Goal: Find specific page/section: Find specific page/section

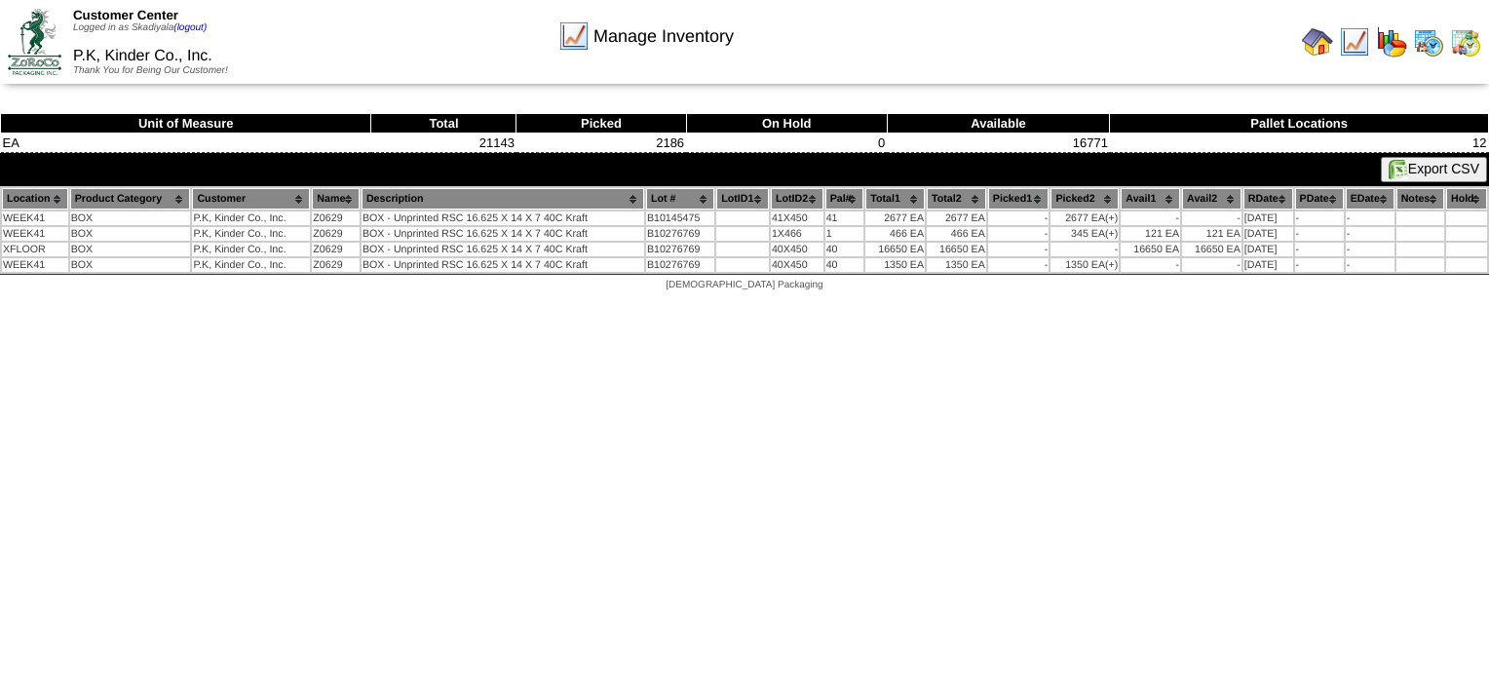
click at [1321, 48] on img at bounding box center [1317, 41] width 31 height 31
click at [1326, 44] on img at bounding box center [1317, 41] width 31 height 31
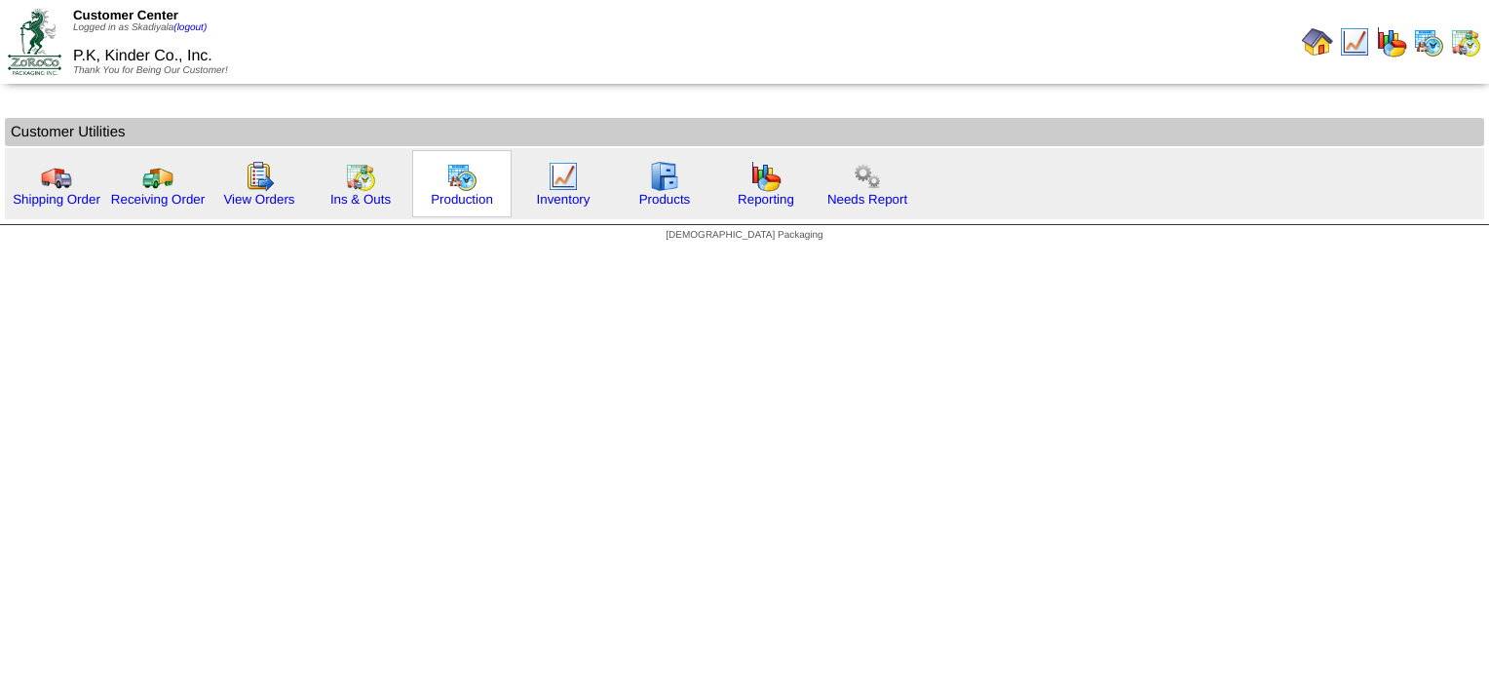
click at [469, 179] on img at bounding box center [461, 176] width 31 height 31
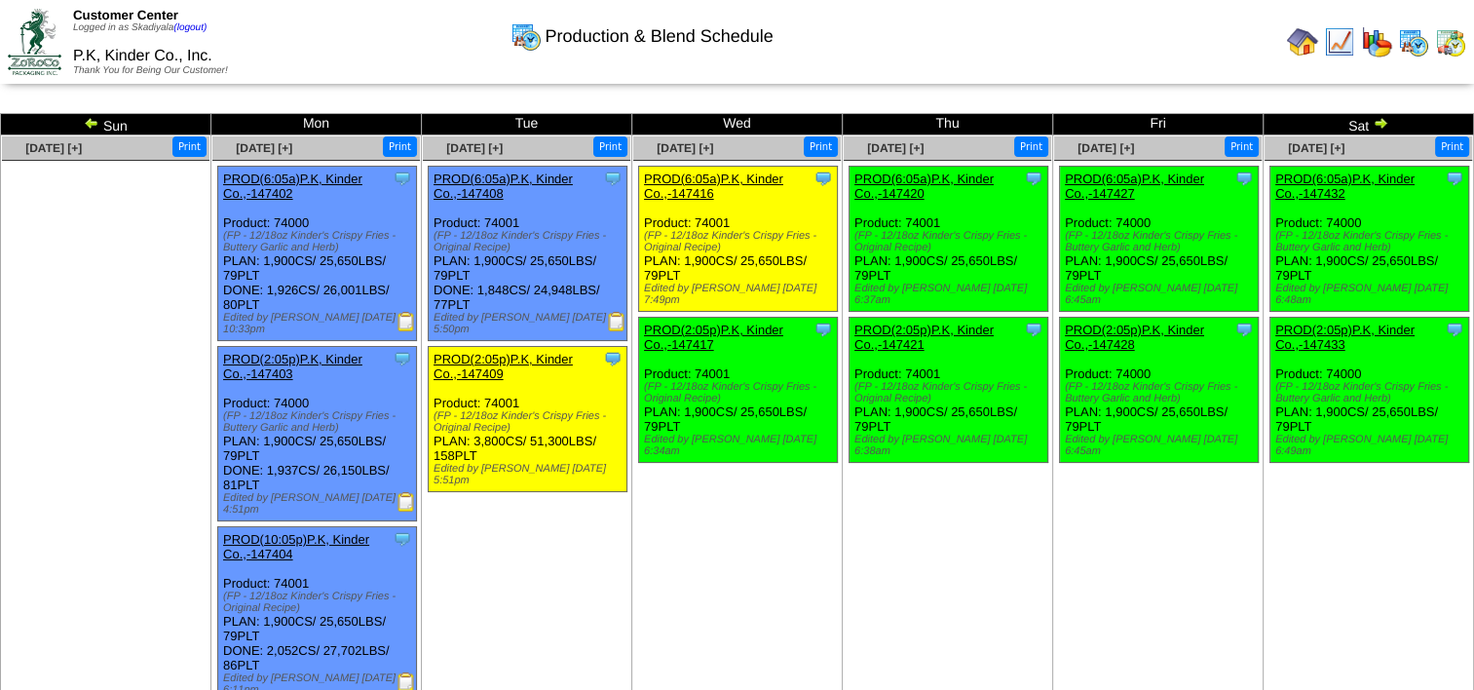
click at [1380, 117] on img at bounding box center [1381, 123] width 16 height 16
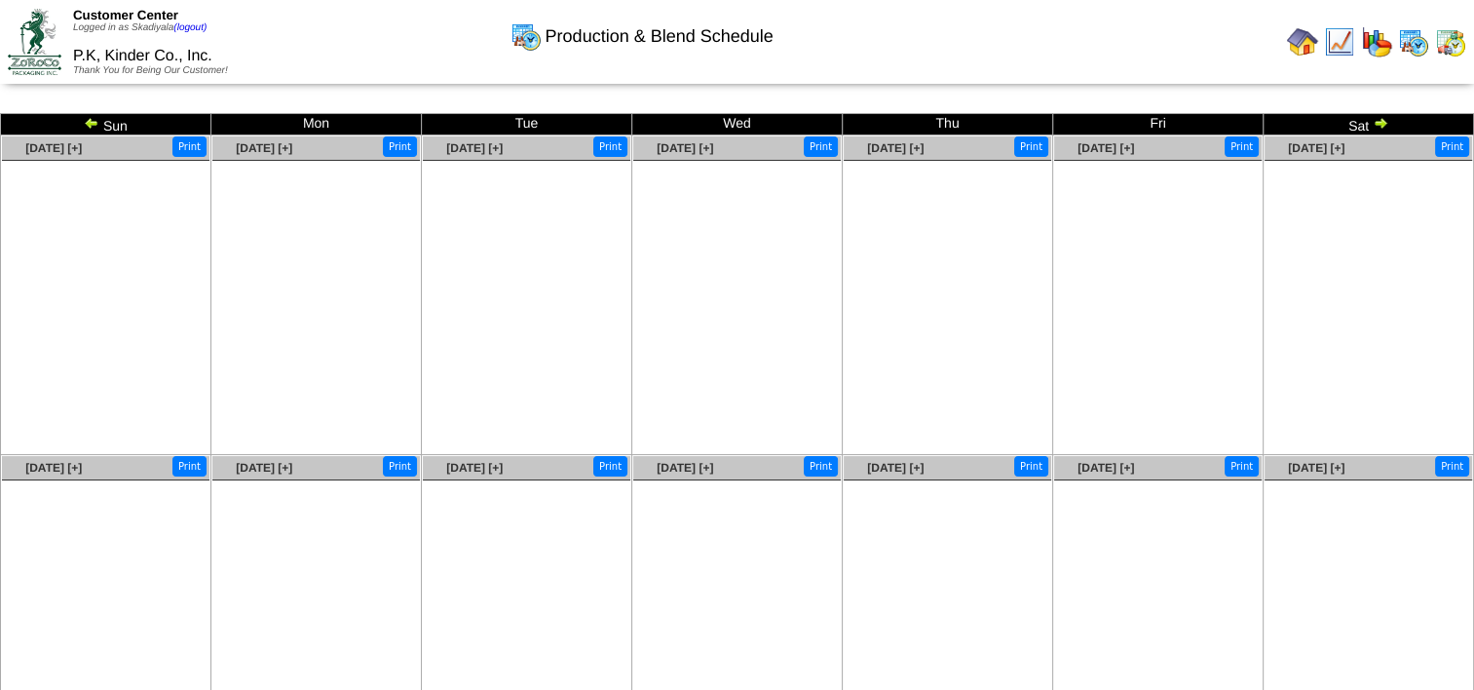
click at [90, 124] on img at bounding box center [92, 123] width 16 height 16
